Goal: Information Seeking & Learning: Learn about a topic

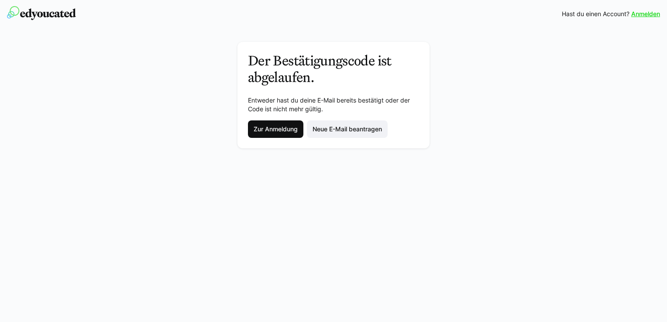
click at [291, 130] on span "Zur Anmeldung" at bounding box center [275, 129] width 47 height 9
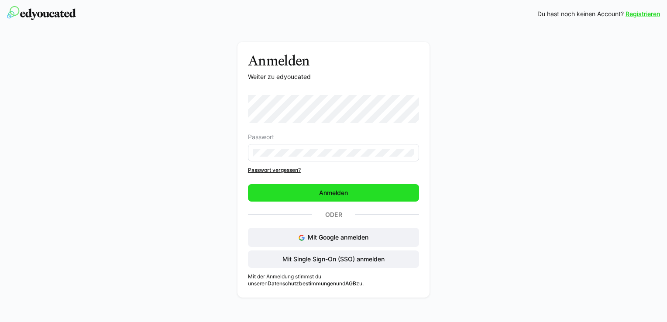
click at [318, 200] on span "Anmelden" at bounding box center [333, 192] width 171 height 17
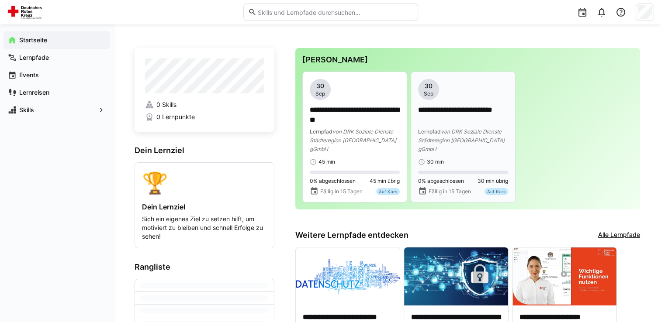
click at [447, 117] on p "**********" at bounding box center [463, 115] width 90 height 20
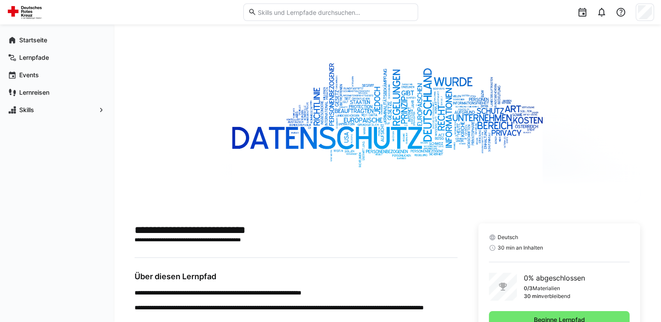
scroll to position [55, 0]
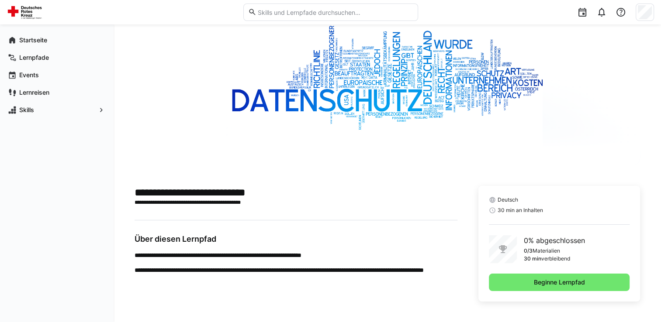
click at [385, 232] on main "**********" at bounding box center [295, 234] width 323 height 97
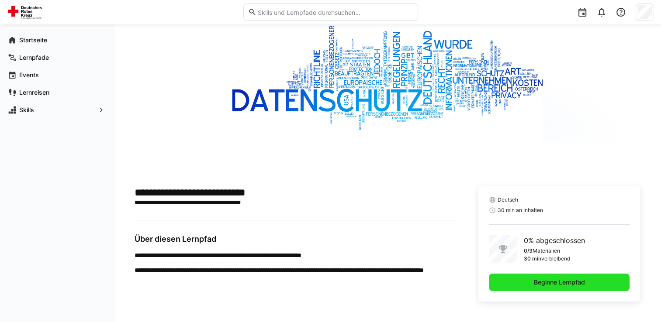
click at [555, 282] on span "Beginne Lernpfad" at bounding box center [559, 282] width 54 height 9
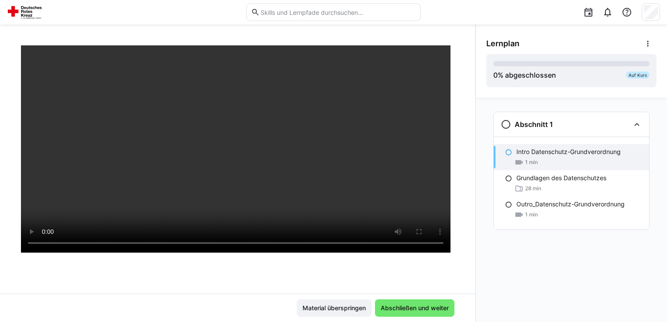
scroll to position [71, 0]
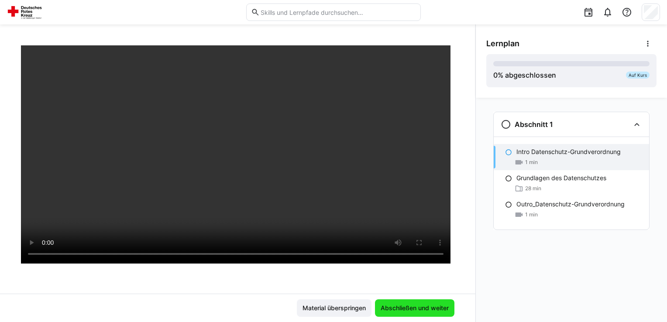
click at [427, 307] on span "Abschließen und weiter" at bounding box center [414, 308] width 71 height 9
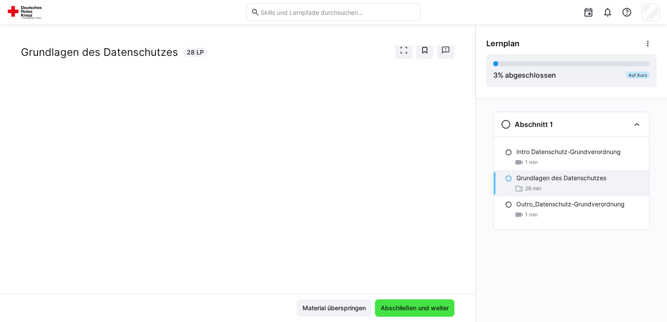
scroll to position [20, 0]
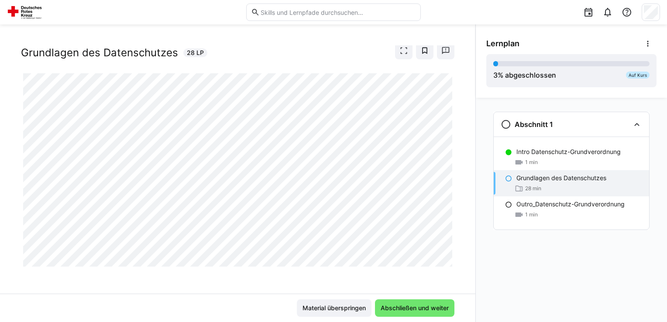
click at [493, 245] on app-classroom-navigation "Abschnitt 1 Intro Datenschutz-Grundverordnung 1 min Grundlagen des Datenschutze…" at bounding box center [571, 182] width 170 height 149
click at [403, 312] on span "Abschließen und weiter" at bounding box center [414, 308] width 71 height 9
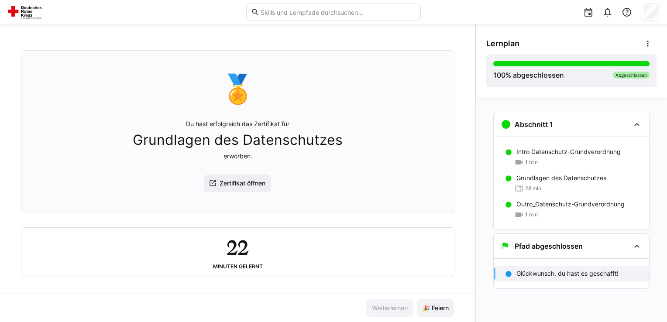
scroll to position [45, 0]
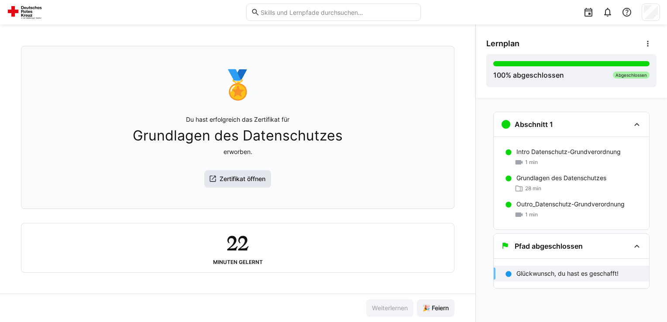
click at [246, 184] on span "Zertifikat öffnen" at bounding box center [237, 178] width 67 height 17
click at [437, 306] on span "🎉 Feiern" at bounding box center [435, 308] width 29 height 9
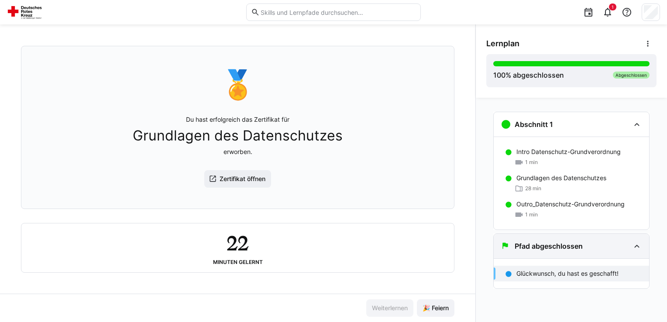
click at [545, 254] on div "Pfad abgeschlossen" at bounding box center [571, 246] width 155 height 24
click at [544, 275] on p "Glückwunsch, du hast es geschafft!" at bounding box center [568, 273] width 102 height 9
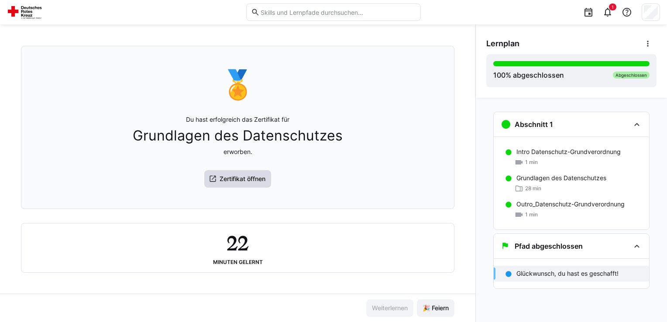
click at [211, 180] on eds-icon at bounding box center [213, 179] width 9 height 9
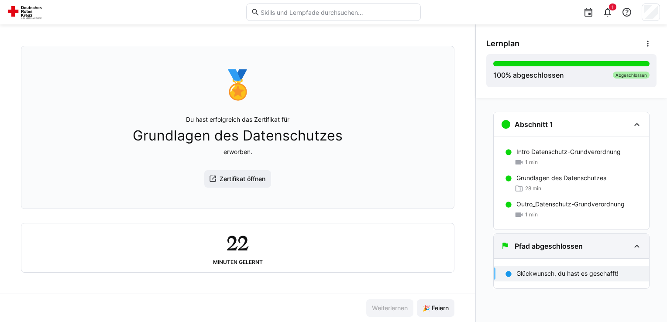
click at [634, 246] on eds-icon at bounding box center [637, 246] width 10 height 10
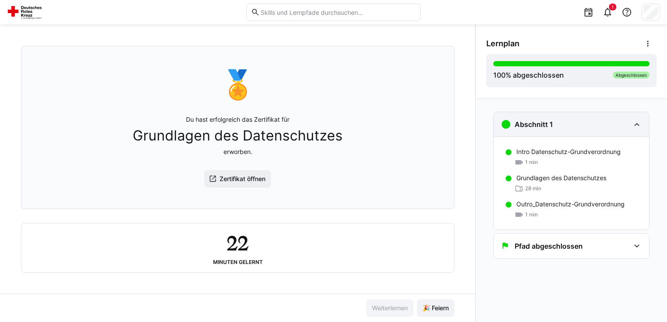
click at [625, 122] on div "Abschnitt 1" at bounding box center [565, 124] width 129 height 10
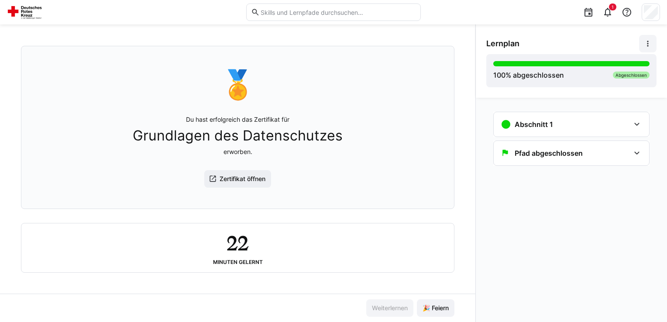
click at [644, 42] on eds-icon at bounding box center [648, 43] width 9 height 9
click at [617, 69] on div "Details ansehen" at bounding box center [617, 66] width 63 height 9
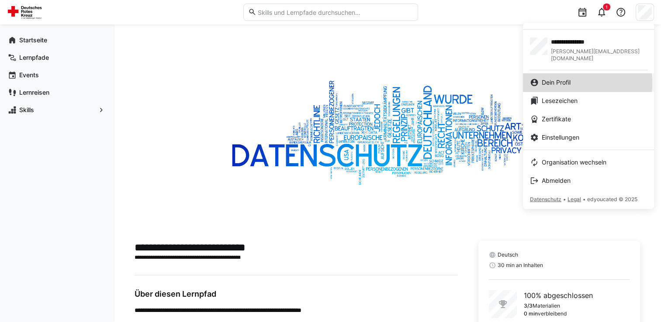
click at [563, 78] on span "Dein Profil" at bounding box center [555, 82] width 29 height 9
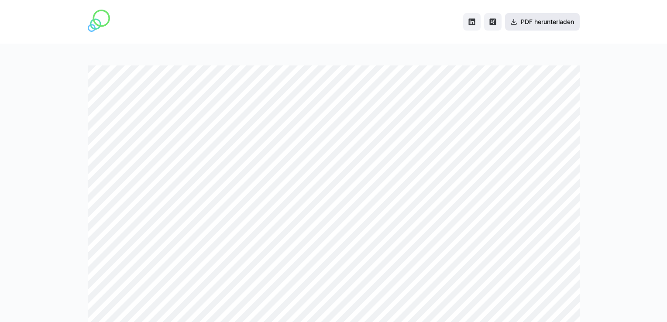
click at [540, 21] on span "PDF herunterladen" at bounding box center [548, 21] width 56 height 9
click at [540, 24] on span "PDF herunterladen" at bounding box center [548, 21] width 56 height 9
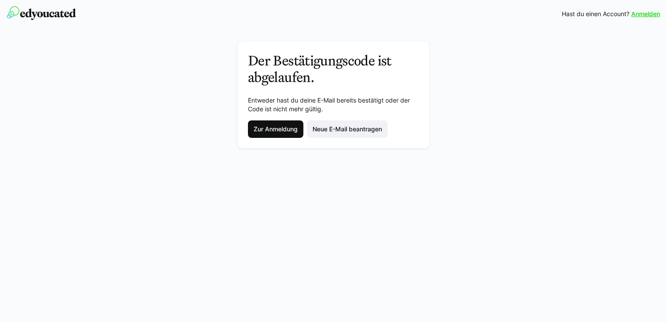
click at [264, 134] on span "Zur Anmeldung" at bounding box center [275, 129] width 55 height 17
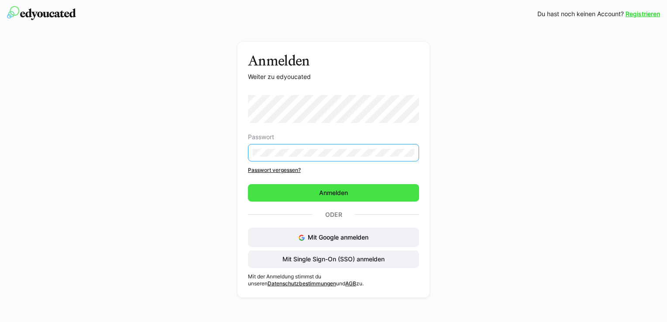
click at [327, 191] on span "Anmelden" at bounding box center [333, 193] width 31 height 9
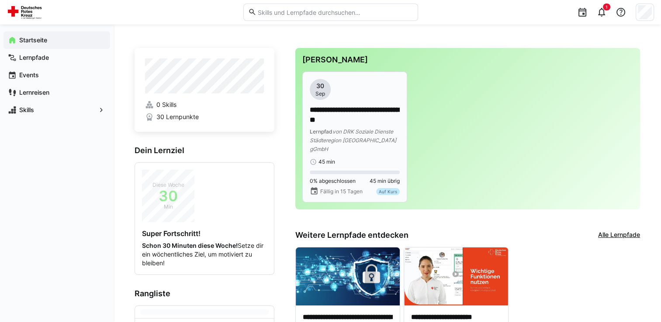
click at [339, 118] on p "**********" at bounding box center [355, 115] width 90 height 20
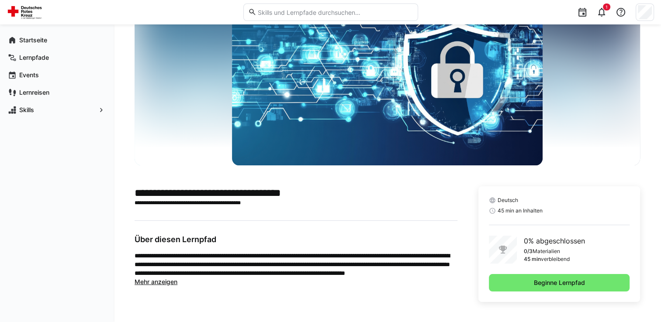
scroll to position [55, 0]
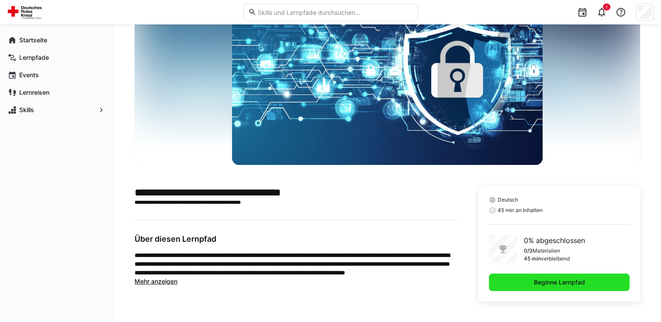
click at [546, 283] on span "Beginne Lernpfad" at bounding box center [559, 282] width 54 height 9
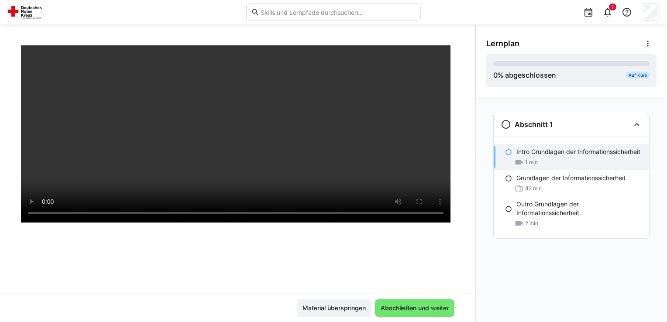
scroll to position [115, 0]
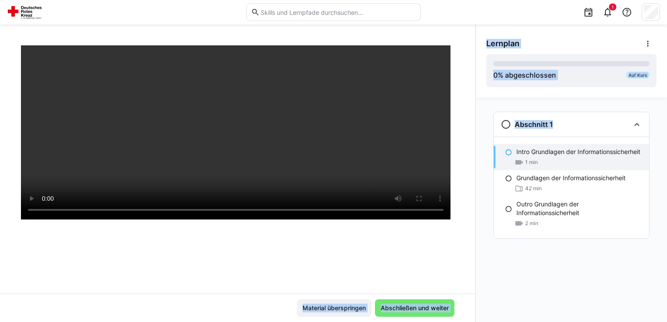
drag, startPoint x: 476, startPoint y: 266, endPoint x: 471, endPoint y: 286, distance: 20.6
click at [471, 286] on div "Grundlagen der Informationssicherheit Intro Grundlagen der Informationssicherhe…" at bounding box center [333, 173] width 667 height 298
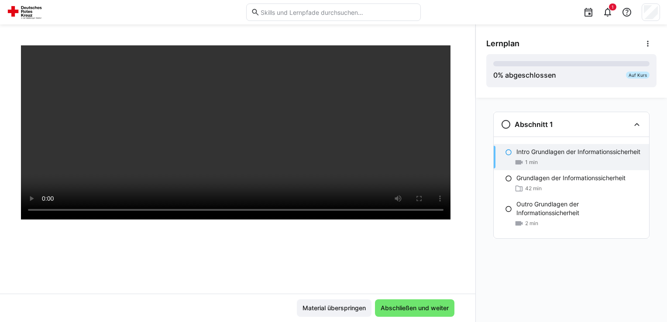
drag, startPoint x: 471, startPoint y: 286, endPoint x: 517, endPoint y: 282, distance: 46.5
click at [517, 282] on div "Abschnitt 1 Intro Grundlagen der Informationssicherheit 1 min Grundlagen der In…" at bounding box center [571, 210] width 191 height 224
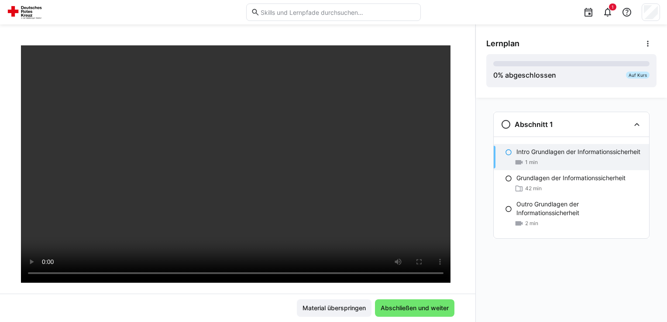
scroll to position [52, 0]
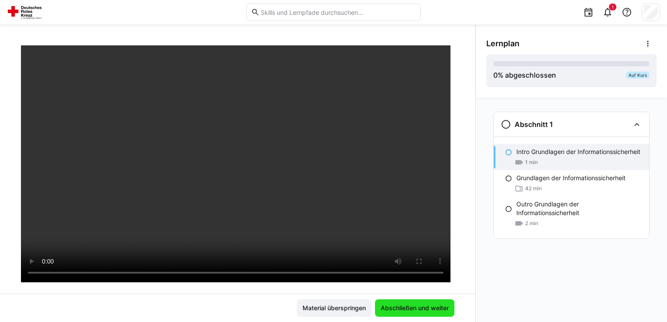
click at [419, 312] on span "Abschließen und weiter" at bounding box center [414, 308] width 71 height 9
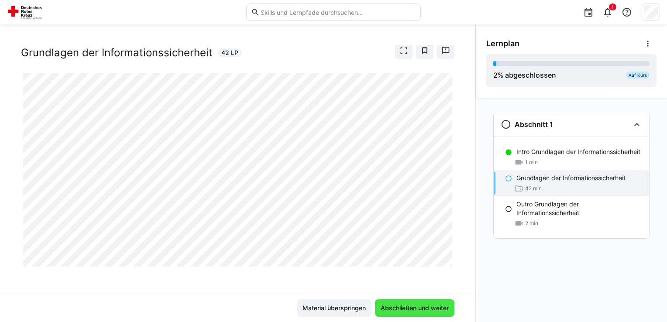
click at [412, 307] on span "Abschließen und weiter" at bounding box center [414, 308] width 71 height 9
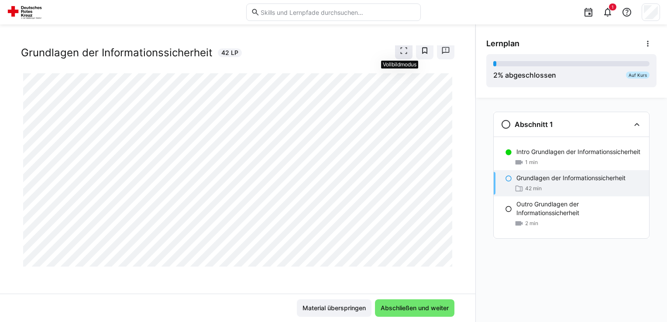
click at [400, 48] on eds-icon at bounding box center [404, 50] width 9 height 9
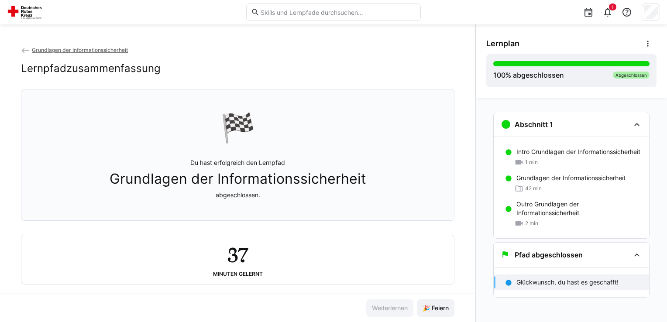
scroll to position [14, 0]
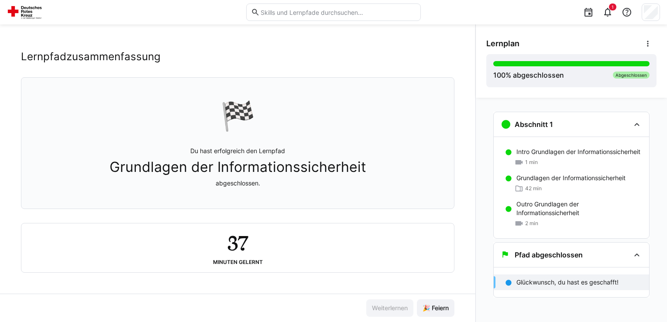
click at [222, 234] on div "37 Minuten gelernt" at bounding box center [237, 248] width 419 height 35
click at [433, 306] on span "🎉 Feiern" at bounding box center [435, 308] width 29 height 9
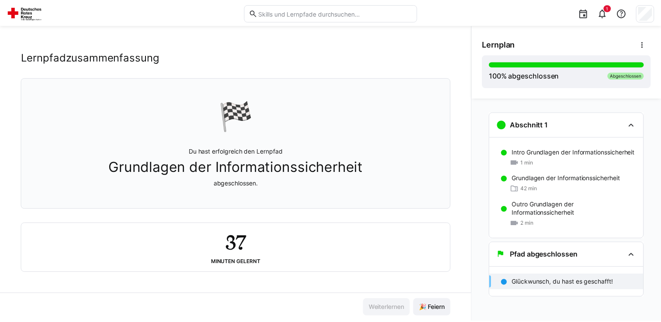
scroll to position [2, 0]
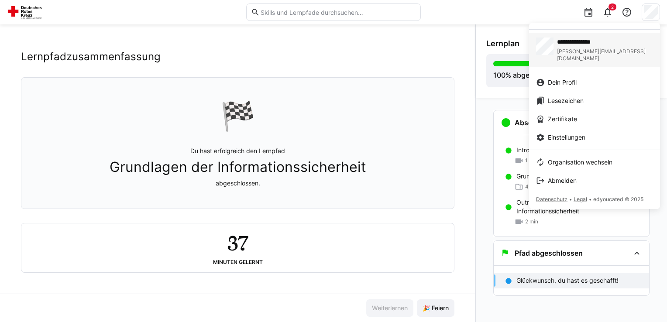
click at [576, 45] on span "**********" at bounding box center [598, 42] width 83 height 9
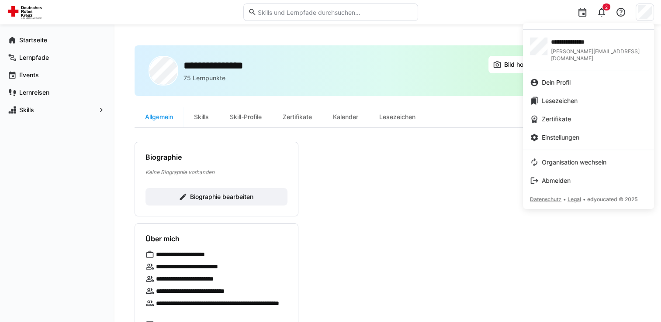
click at [362, 247] on div at bounding box center [330, 161] width 661 height 322
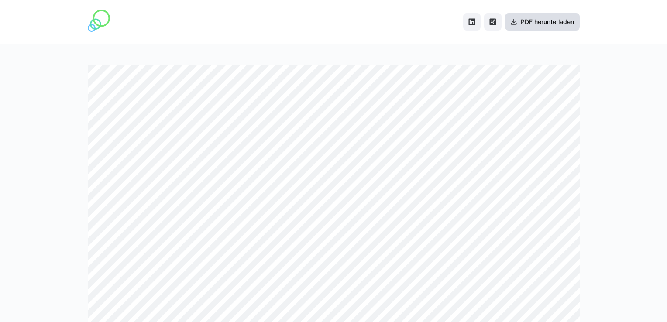
click at [565, 23] on span "PDF herunterladen" at bounding box center [548, 21] width 56 height 9
